Goal: Task Accomplishment & Management: Use online tool/utility

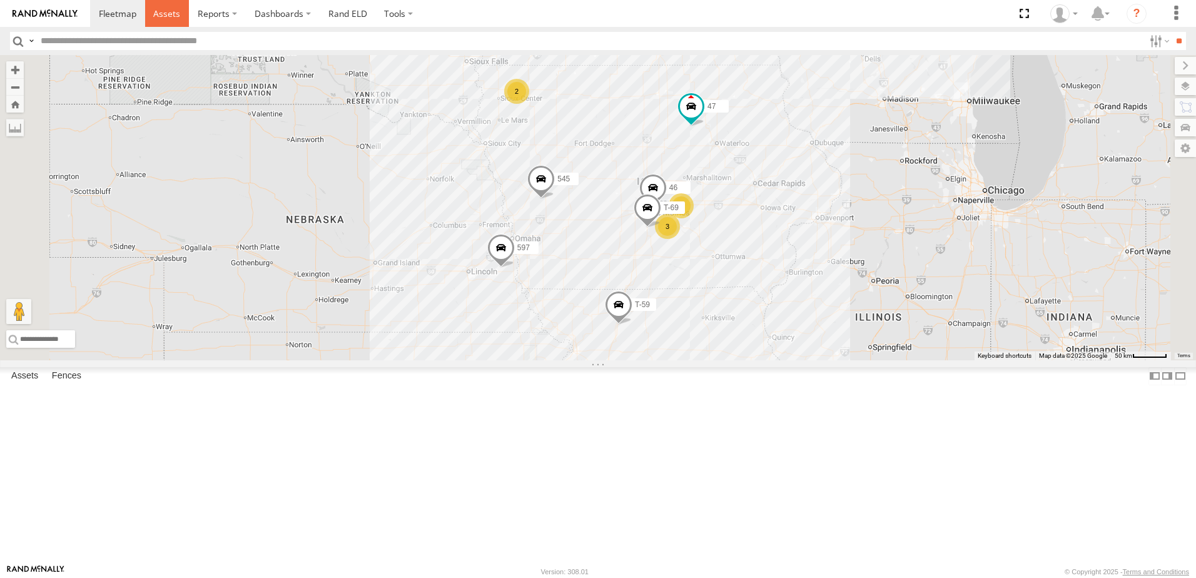
click at [166, 13] on span at bounding box center [166, 14] width 27 height 12
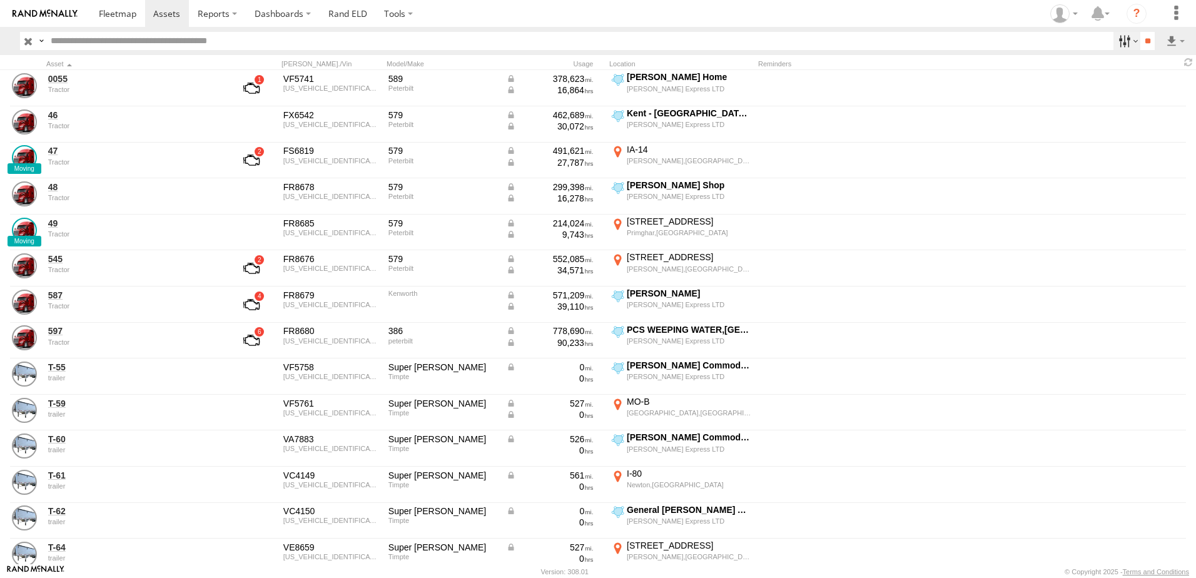
click at [1117, 41] on label at bounding box center [1127, 41] width 27 height 18
click at [0, 0] on span "Tractor" at bounding box center [0, 0] width 0 height 0
click at [1144, 38] on input "**" at bounding box center [1148, 41] width 14 height 18
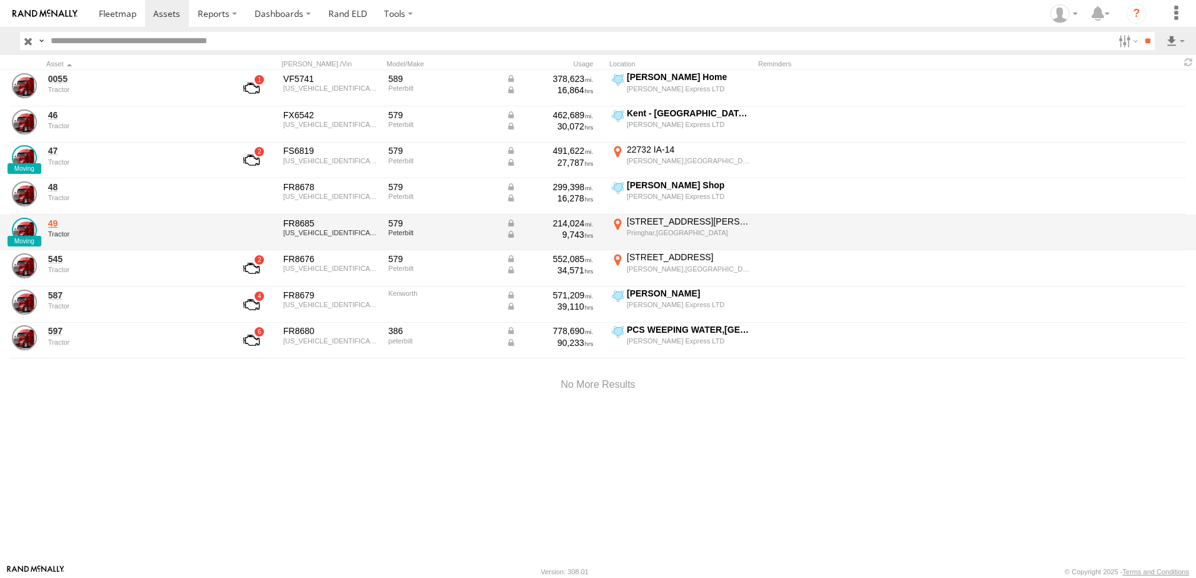
click at [53, 225] on link "49" at bounding box center [133, 223] width 171 height 11
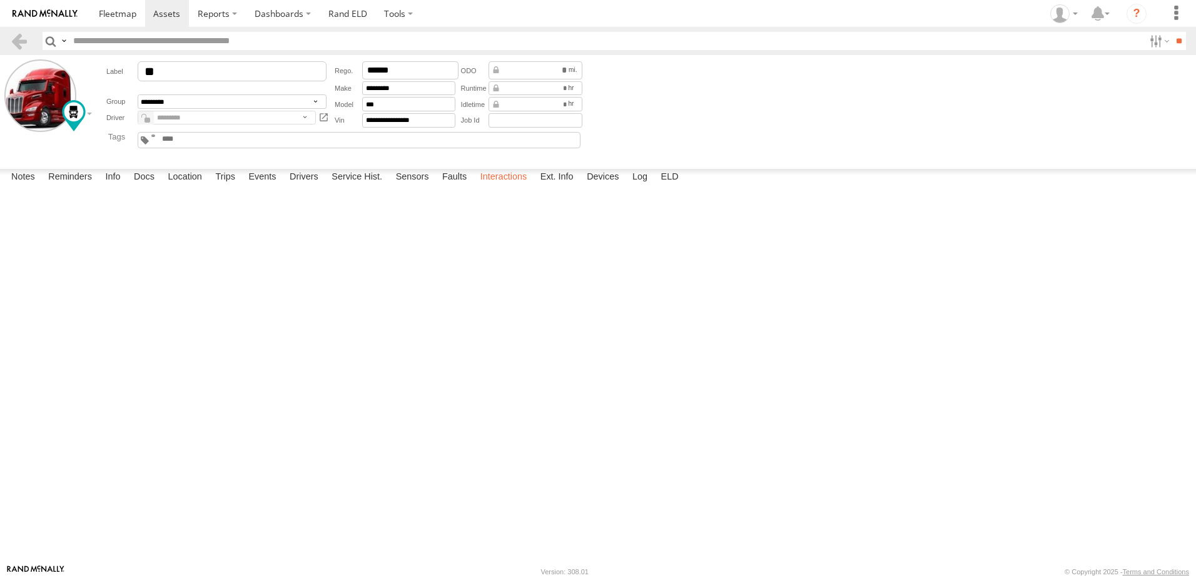
click at [493, 186] on label "Interactions" at bounding box center [503, 178] width 59 height 18
click at [188, 186] on label "Location" at bounding box center [184, 178] width 47 height 18
click at [270, 186] on label "Events" at bounding box center [262, 178] width 40 height 18
click at [20, 40] on link at bounding box center [19, 41] width 18 height 18
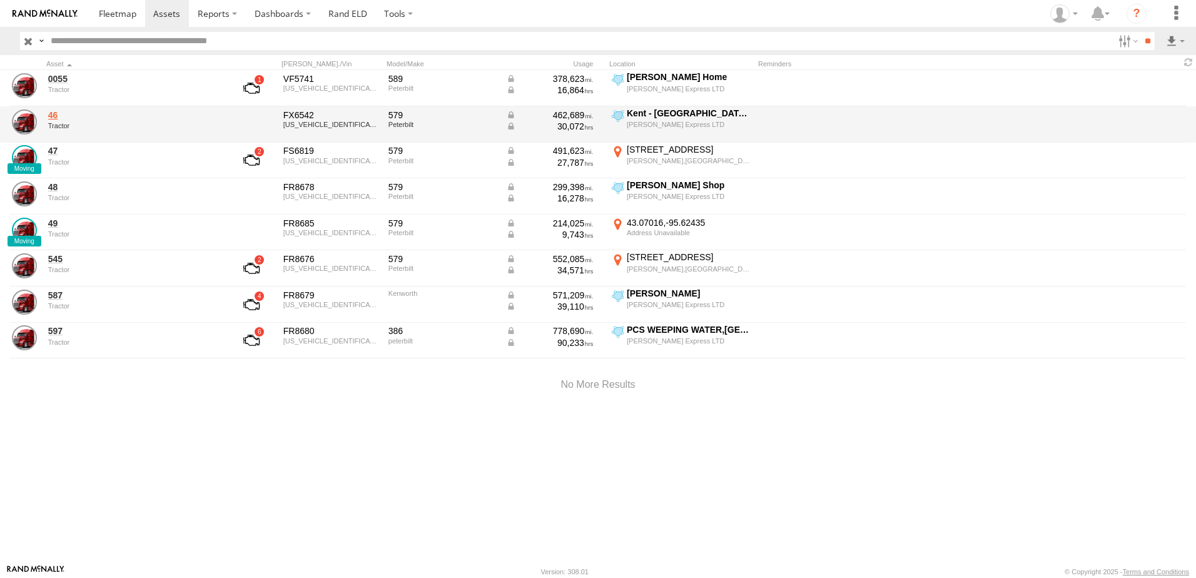
click at [52, 114] on link "46" at bounding box center [133, 115] width 171 height 11
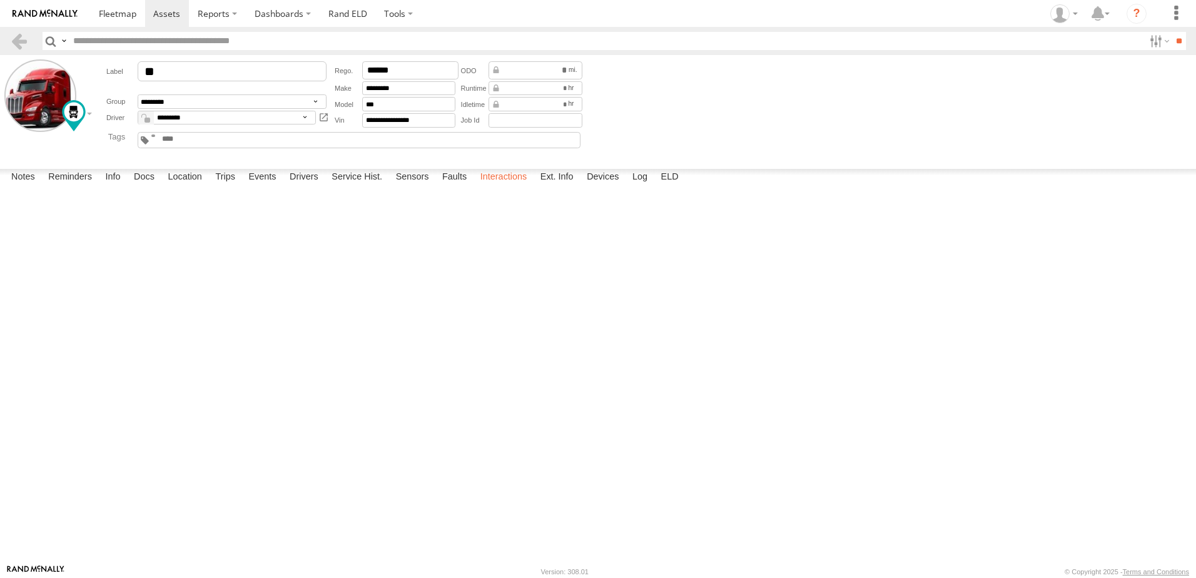
click at [500, 186] on label "Interactions" at bounding box center [503, 178] width 59 height 18
click at [0, 0] on div "General [PERSON_NAME] Avon" at bounding box center [0, 0] width 0 height 0
click at [20, 41] on link at bounding box center [19, 41] width 18 height 18
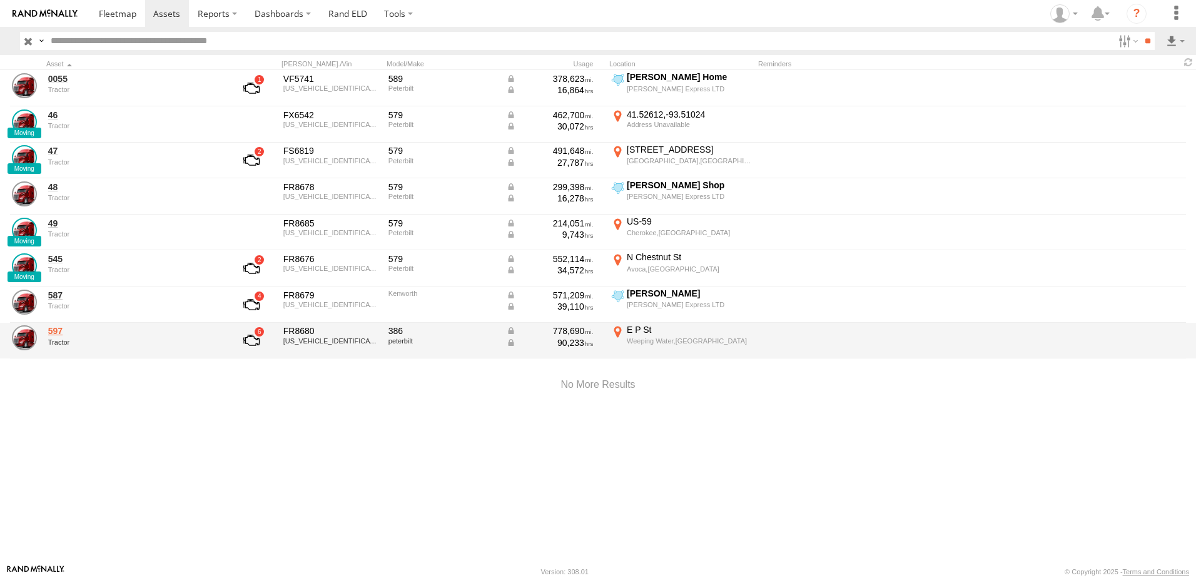
click at [59, 329] on link "597" at bounding box center [133, 330] width 171 height 11
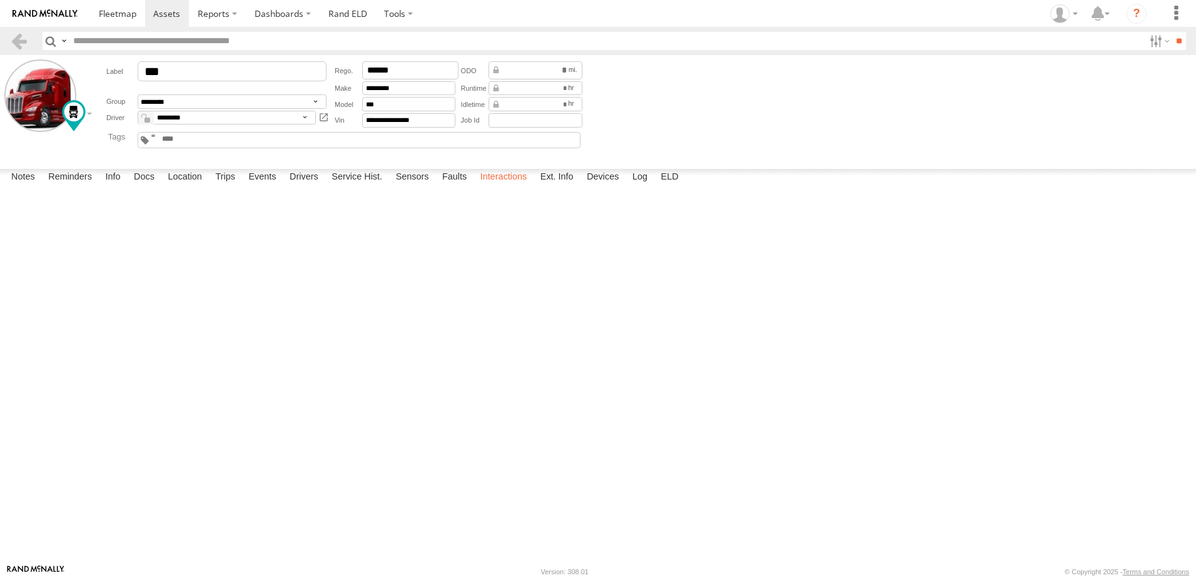
click at [515, 186] on label "Interactions" at bounding box center [503, 178] width 59 height 18
click at [19, 38] on link at bounding box center [19, 41] width 18 height 18
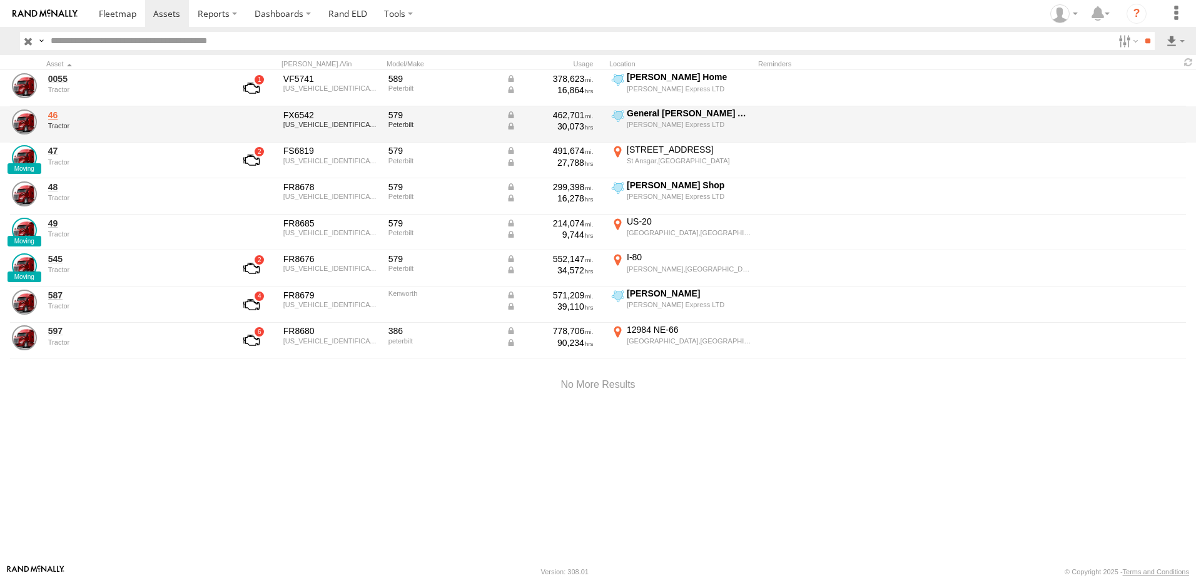
click at [59, 113] on link "46" at bounding box center [133, 115] width 171 height 11
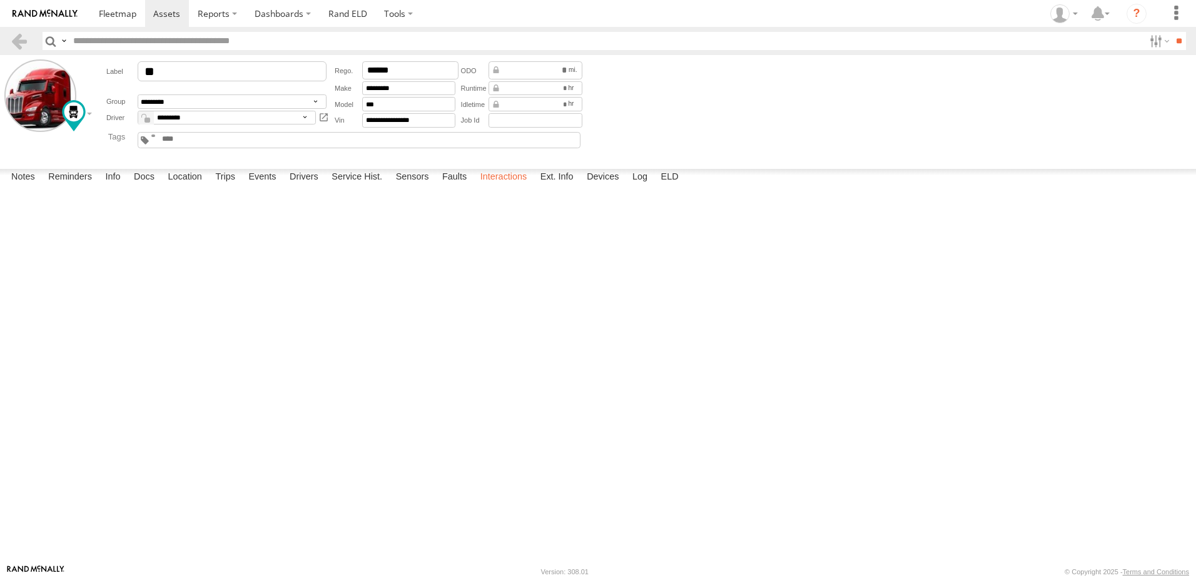
click at [501, 186] on label "Interactions" at bounding box center [503, 178] width 59 height 18
click at [23, 39] on link at bounding box center [19, 41] width 18 height 18
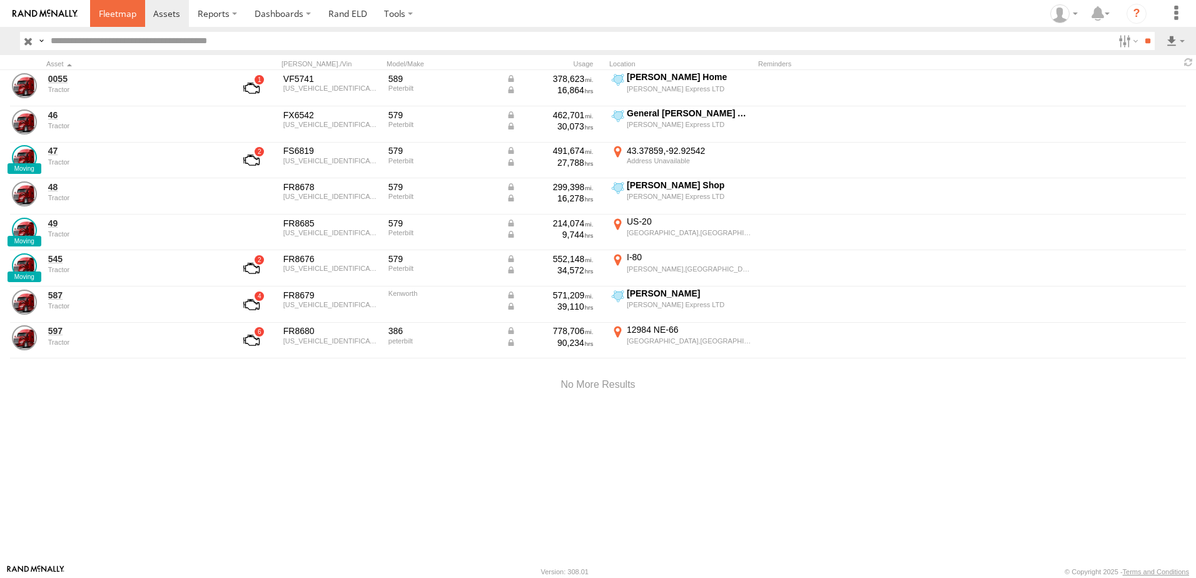
click at [126, 12] on span at bounding box center [118, 14] width 38 height 12
